Goal: Information Seeking & Learning: Find specific fact

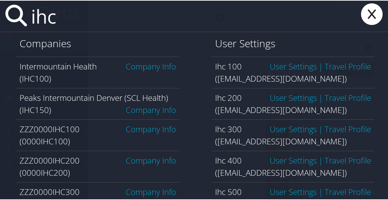
type input "ihc100"
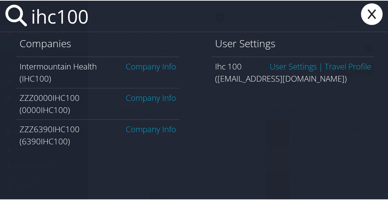
click at [136, 67] on link "Company Info" at bounding box center [151, 65] width 50 height 11
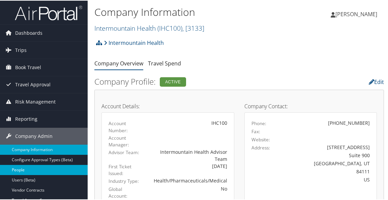
click at [54, 166] on link "People" at bounding box center [44, 169] width 88 height 10
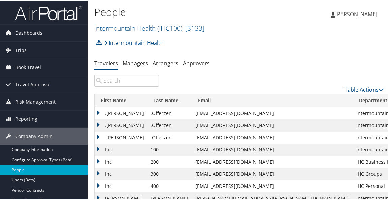
click at [133, 81] on input "search" at bounding box center [126, 80] width 65 height 12
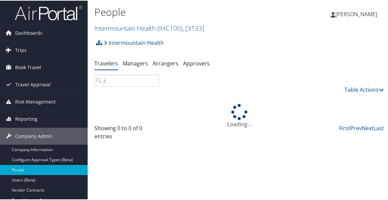
type input "j"
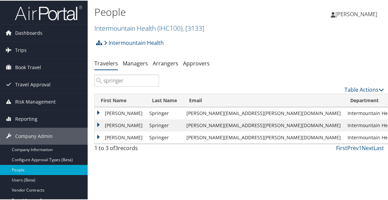
type input "springer"
click at [35, 33] on span "Dashboards" at bounding box center [28, 32] width 27 height 17
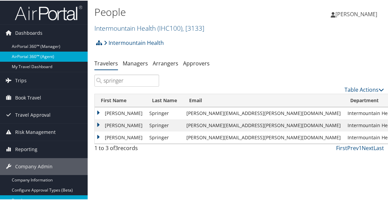
click at [34, 59] on link "AirPortal 360™ (Agent)" at bounding box center [44, 56] width 88 height 10
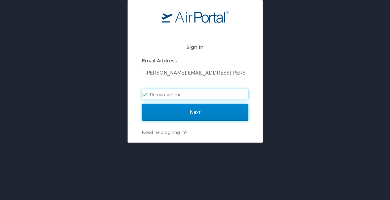
click at [168, 109] on input "Next" at bounding box center [195, 112] width 106 height 17
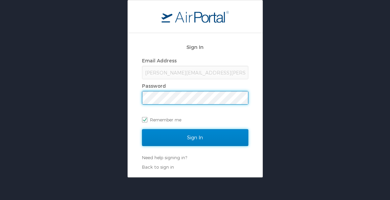
click at [213, 143] on input "Sign In" at bounding box center [195, 137] width 106 height 17
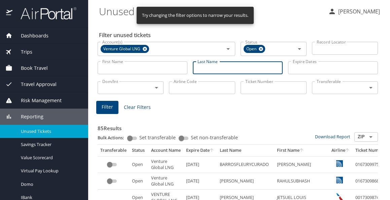
click at [222, 68] on input "Last Name" at bounding box center [238, 67] width 90 height 13
type input "rice"
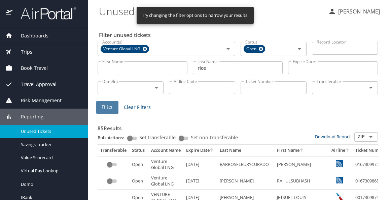
click at [105, 111] on span "Filter" at bounding box center [107, 107] width 11 height 8
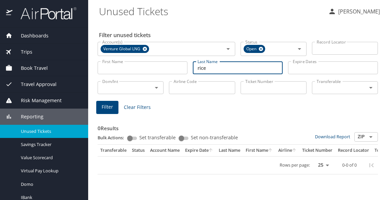
drag, startPoint x: 209, startPoint y: 66, endPoint x: 195, endPoint y: 71, distance: 14.7
click at [195, 71] on input "rice" at bounding box center [238, 67] width 90 height 13
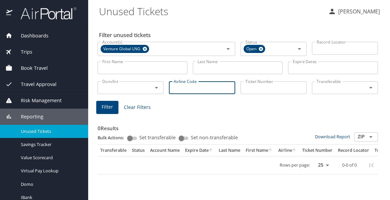
click at [184, 88] on input "Airline Code" at bounding box center [202, 87] width 66 height 13
type input "ua"
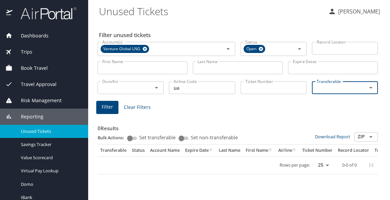
click at [372, 89] on icon "Open" at bounding box center [371, 88] width 8 height 8
click at [340, 102] on li "True" at bounding box center [345, 102] width 66 height 15
checkbox input "true"
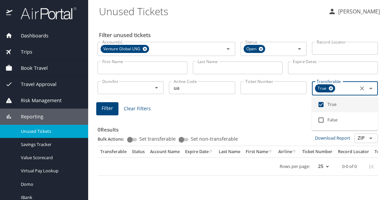
click at [107, 110] on span "Filter" at bounding box center [107, 108] width 11 height 8
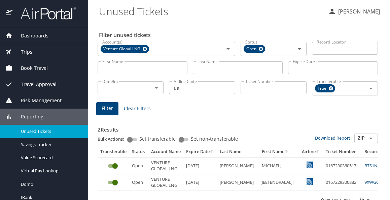
click at [259, 168] on td "MICHAELJ" at bounding box center [279, 165] width 40 height 17
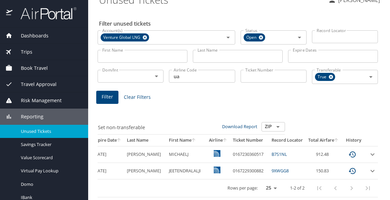
scroll to position [0, 94]
drag, startPoint x: 222, startPoint y: 148, endPoint x: 255, endPoint y: 147, distance: 32.3
click at [255, 147] on td "0167230360517" at bounding box center [249, 154] width 39 height 17
copy td "0167230360517"
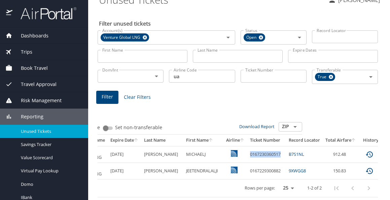
scroll to position [0, 73]
